Goal: Transaction & Acquisition: Purchase product/service

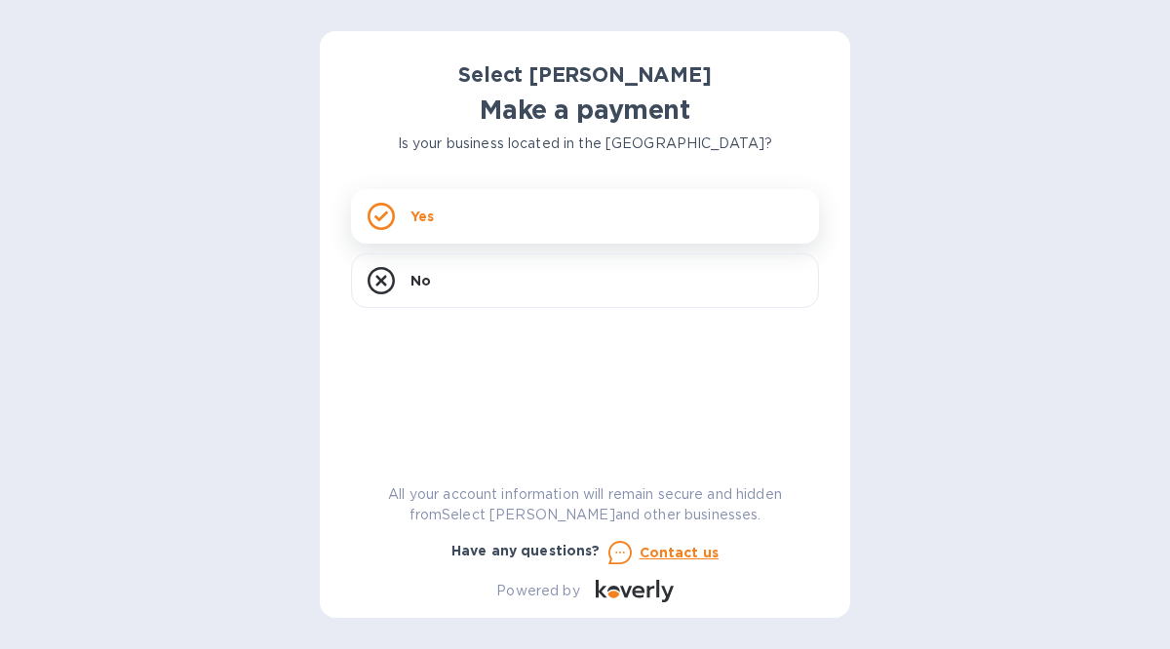
click at [435, 223] on div "Yes" at bounding box center [585, 216] width 468 height 55
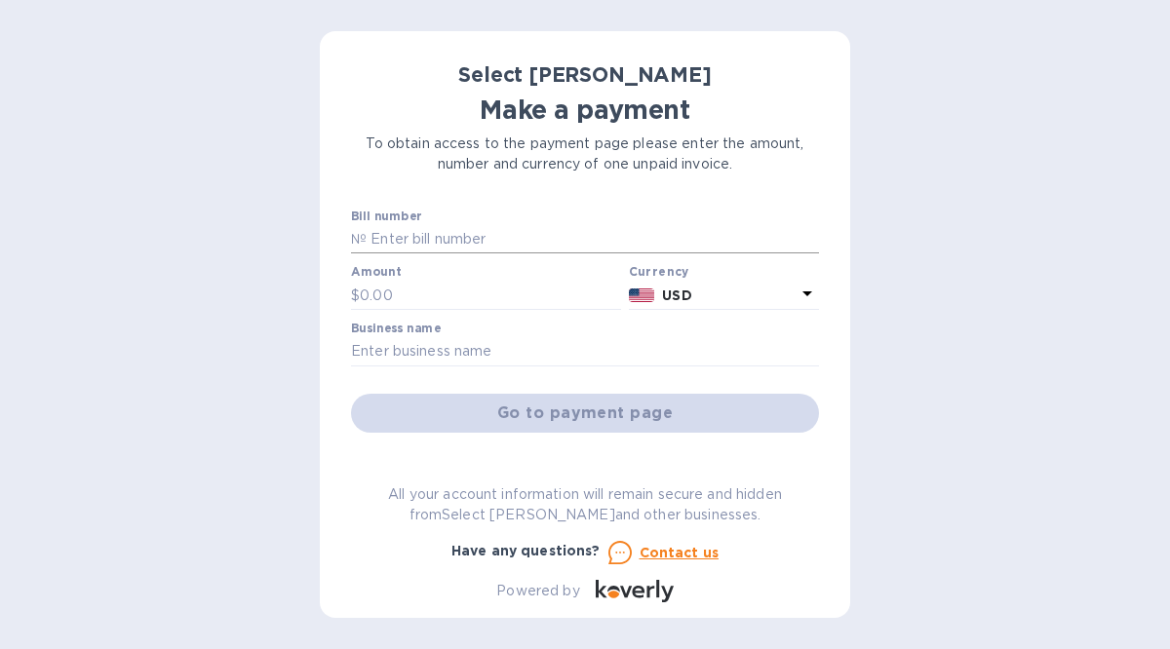
click at [431, 230] on input "text" at bounding box center [593, 239] width 452 height 29
type input "ss-265877"
click at [413, 295] on input "text" at bounding box center [490, 295] width 261 height 29
type input "439.62"
click at [444, 346] on input "text" at bounding box center [585, 351] width 468 height 29
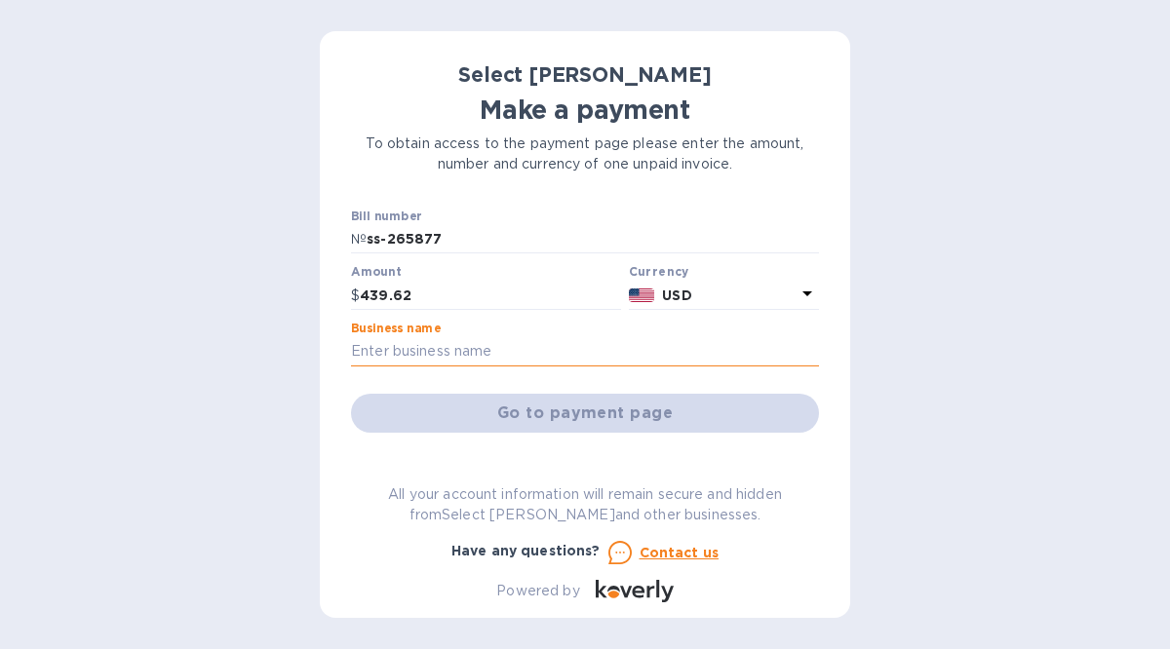
type input "Green Grocer"
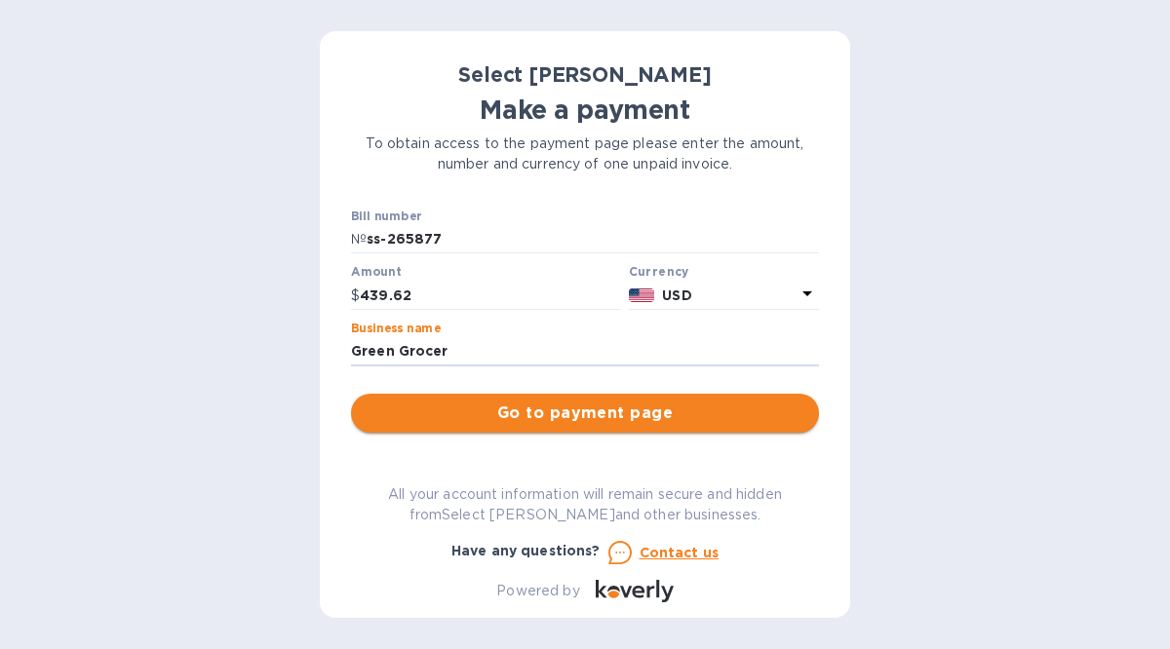
click at [503, 412] on span "Go to payment page" at bounding box center [585, 413] width 437 height 23
